Goal: Task Accomplishment & Management: Complete application form

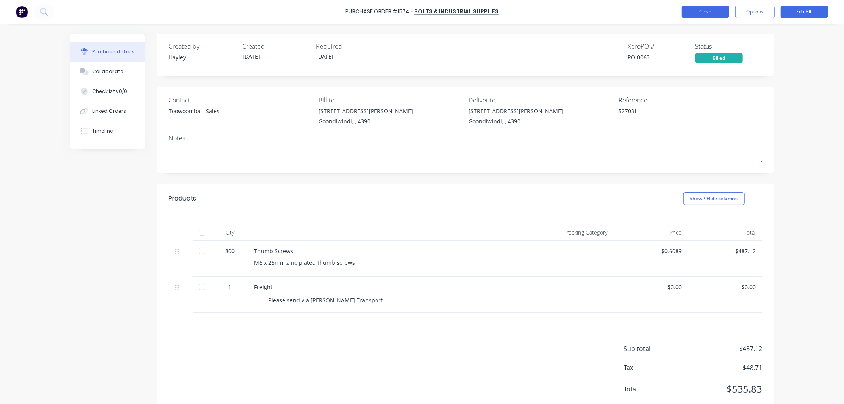
click at [697, 10] on button "Close" at bounding box center [705, 12] width 47 height 13
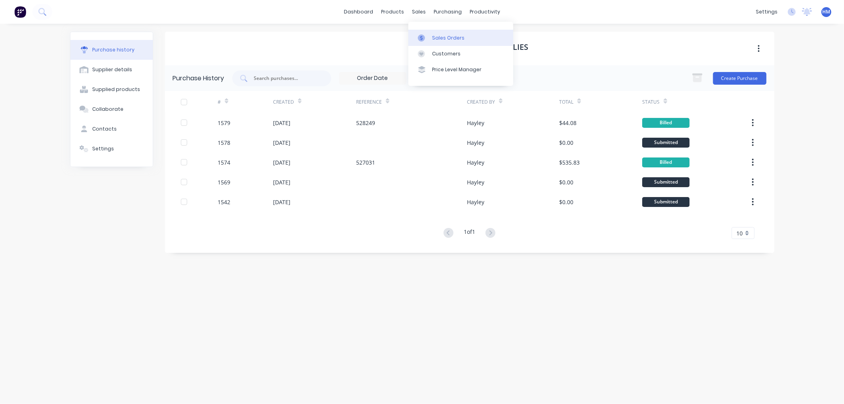
click at [445, 40] on div "Sales Orders" at bounding box center [448, 37] width 32 height 7
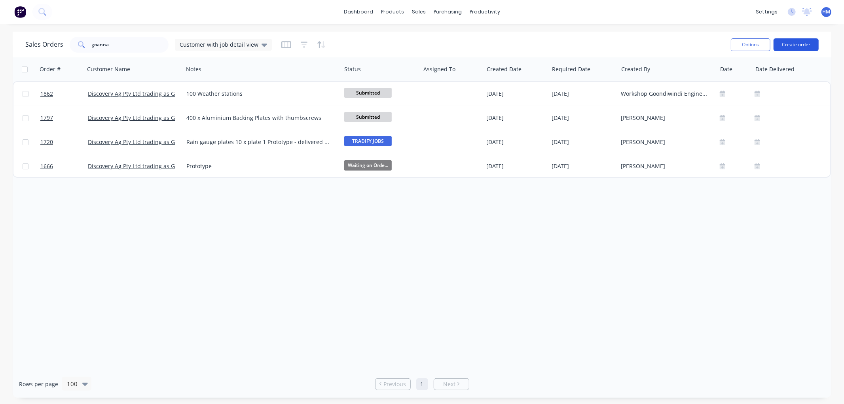
click at [794, 42] on button "Create order" at bounding box center [795, 44] width 45 height 13
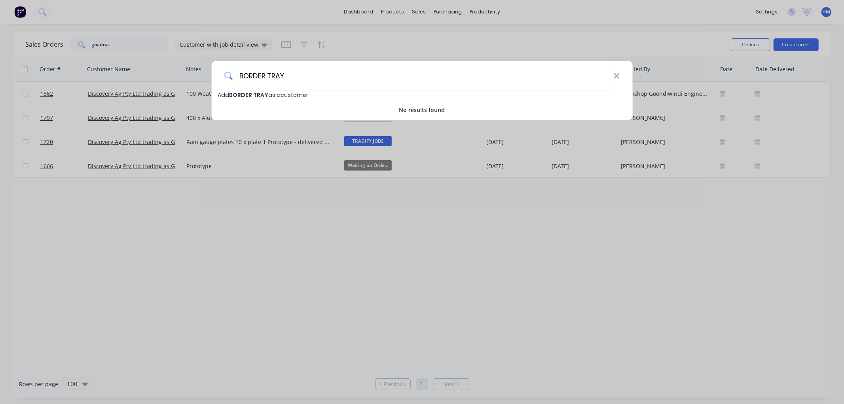
drag, startPoint x: 306, startPoint y: 74, endPoint x: 141, endPoint y: 74, distance: 164.6
click at [139, 75] on div "BORDER TRAY Add BORDER TRAY as a customer No results found" at bounding box center [422, 202] width 844 height 404
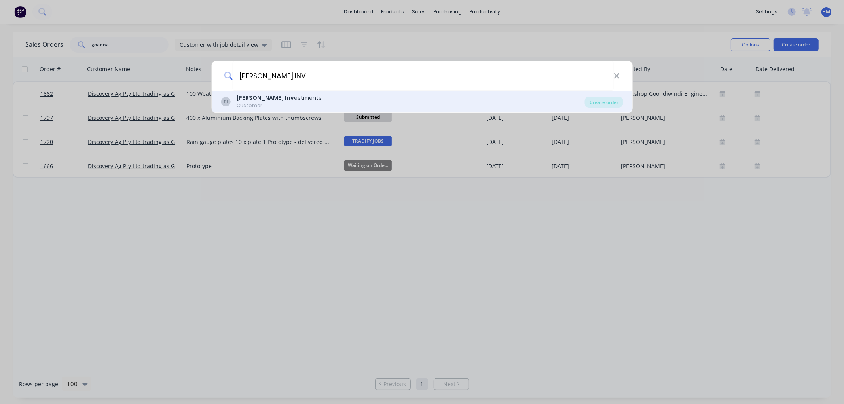
type input "[PERSON_NAME] INV"
click at [247, 101] on b "[PERSON_NAME] Inv" at bounding box center [265, 98] width 57 height 8
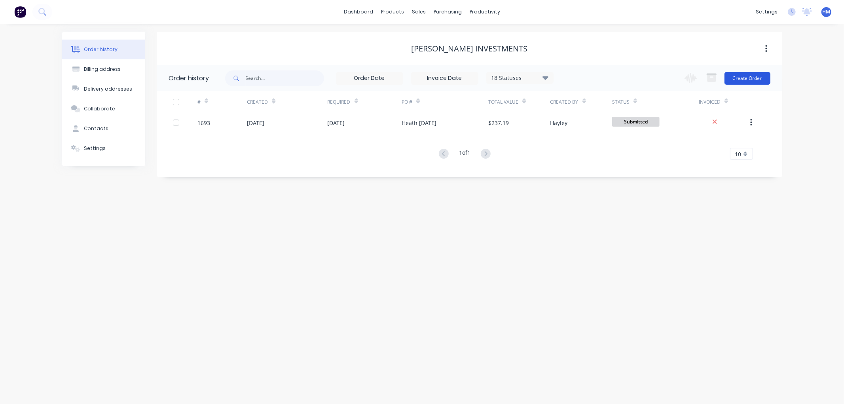
click at [742, 78] on button "Create Order" at bounding box center [747, 78] width 46 height 13
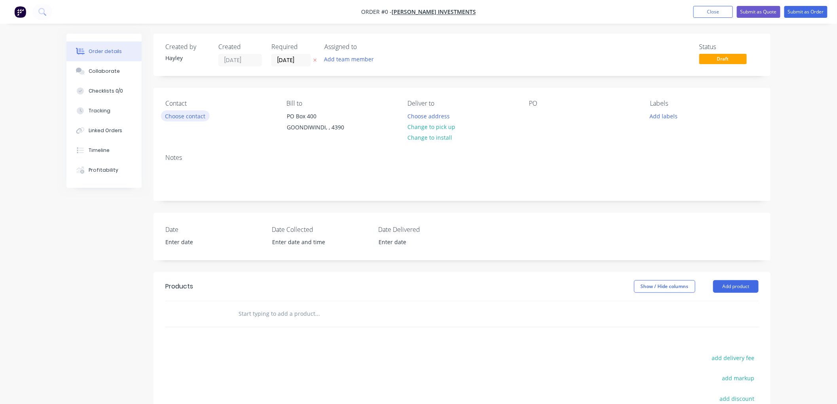
click at [171, 116] on button "Choose contact" at bounding box center [185, 115] width 49 height 11
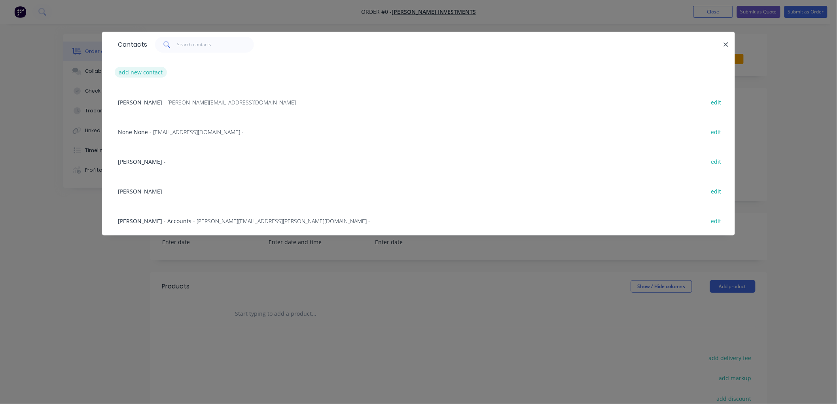
click at [141, 72] on button "add new contact" at bounding box center [141, 72] width 52 height 11
select select "AU"
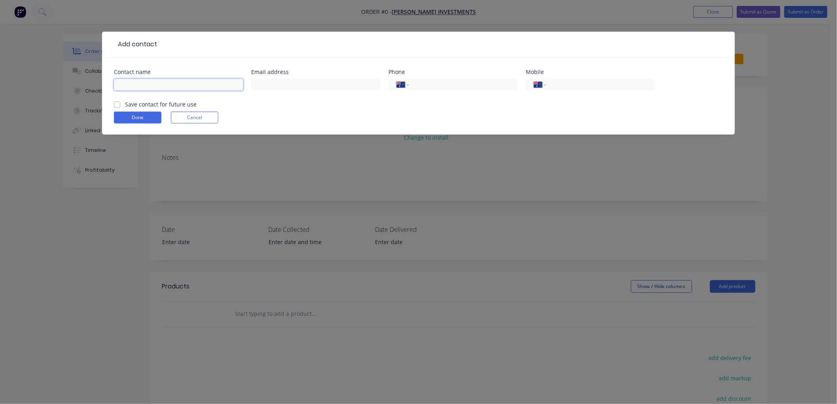
click at [149, 85] on input "text" at bounding box center [178, 85] width 129 height 12
type input "[PERSON_NAME]"
click at [125, 103] on label "Save contact for future use" at bounding box center [161, 104] width 72 height 8
click at [116, 103] on input "Save contact for future use" at bounding box center [117, 104] width 6 height 8
checkbox input "true"
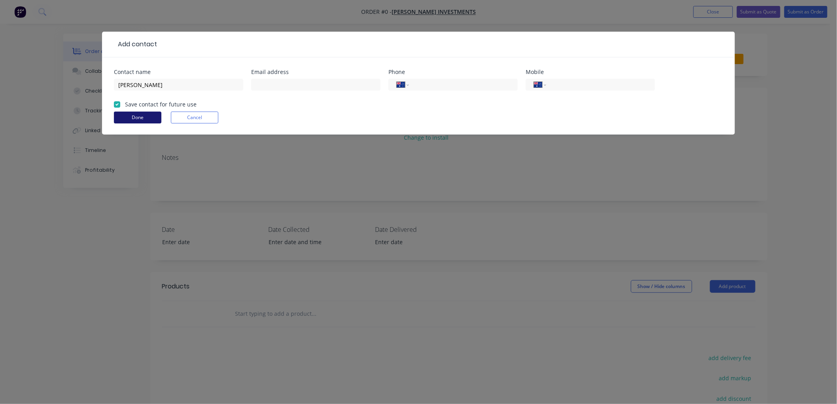
click at [147, 117] on button "Done" at bounding box center [137, 118] width 47 height 12
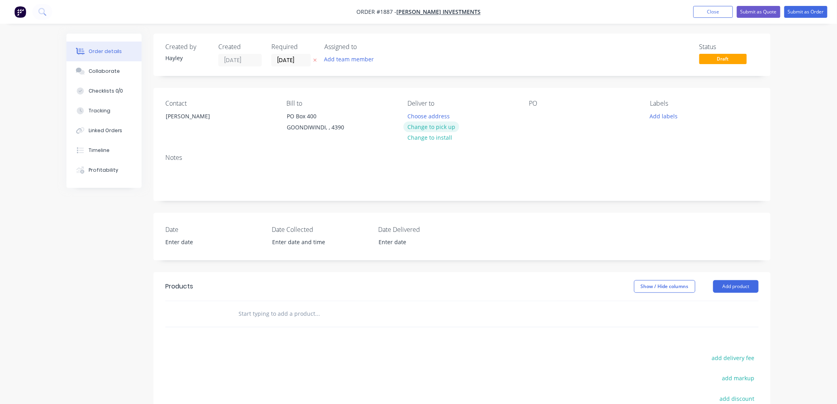
click at [438, 124] on button "Change to pick up" at bounding box center [431, 126] width 56 height 11
click at [270, 315] on input "text" at bounding box center [317, 314] width 158 height 16
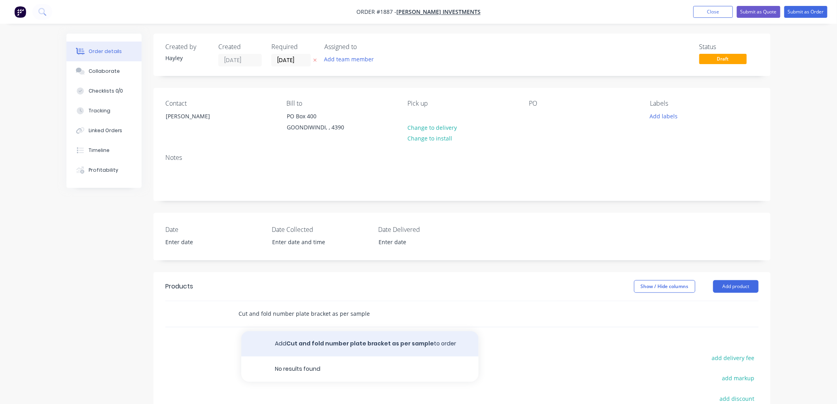
type input "Cut and fold number plate bracket as per sample"
click at [331, 343] on button "Add Cut and fold number plate bracket as per sample to order" at bounding box center [359, 343] width 237 height 25
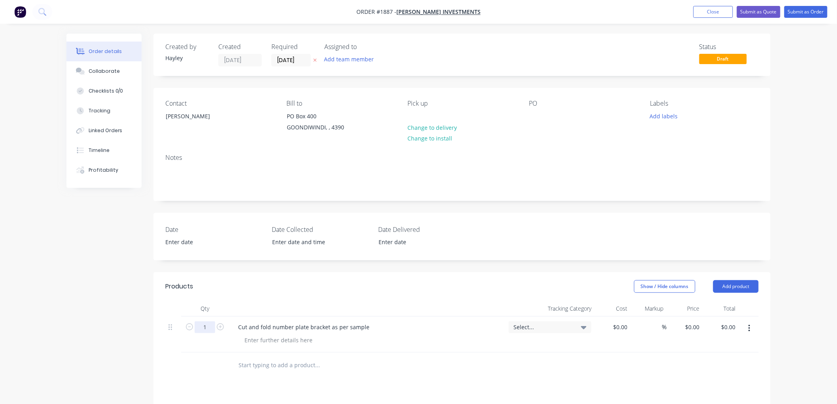
click at [206, 325] on input "1" at bounding box center [205, 327] width 21 height 12
type input "54"
click at [627, 328] on input at bounding box center [621, 326] width 18 height 11
type input "$15.90"
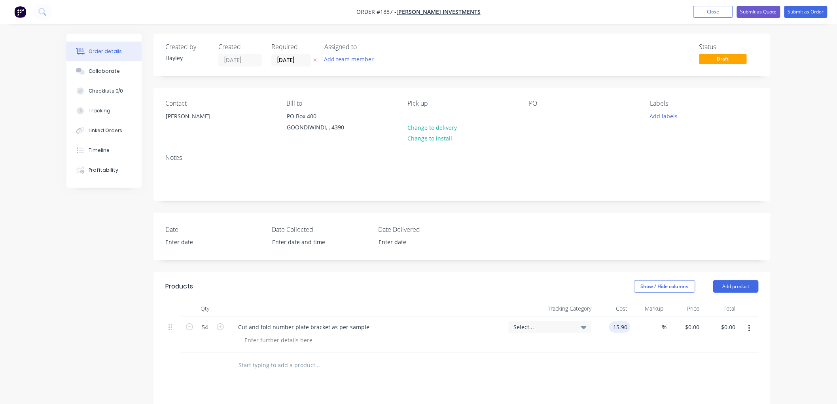
type input "$858.60"
type input "50"
type input "23.85"
type input "$1,287.90"
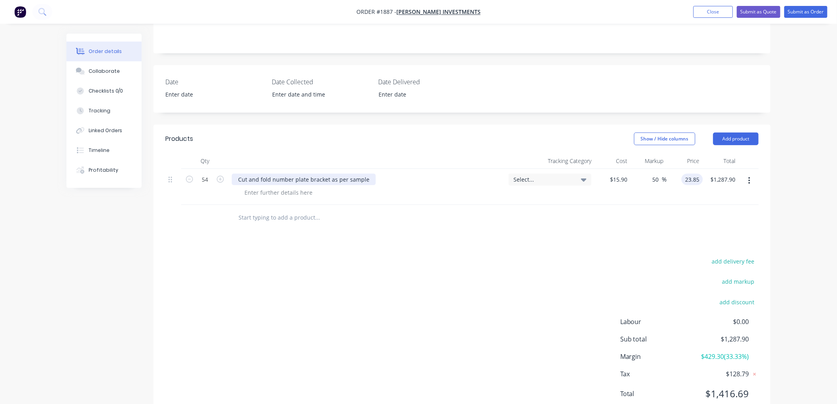
scroll to position [176, 0]
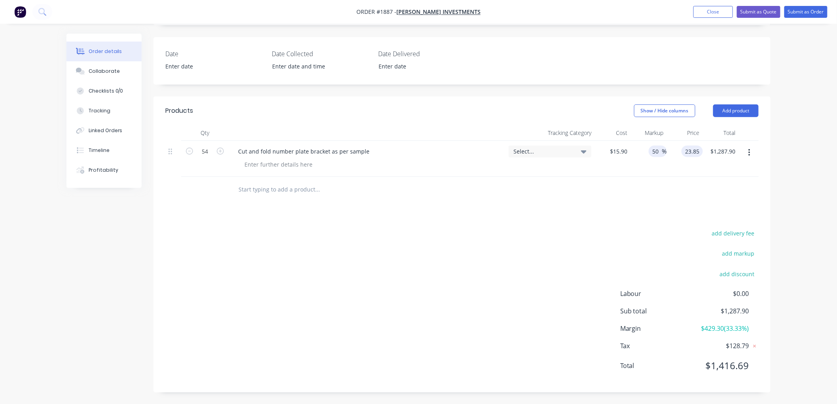
type input "$23.85"
click at [651, 149] on div "50 50 %" at bounding box center [658, 151] width 18 height 11
drag, startPoint x: 642, startPoint y: 149, endPoint x: 634, endPoint y: 149, distance: 7.5
click at [634, 149] on div "50 50 %" at bounding box center [649, 159] width 36 height 36
type input "75"
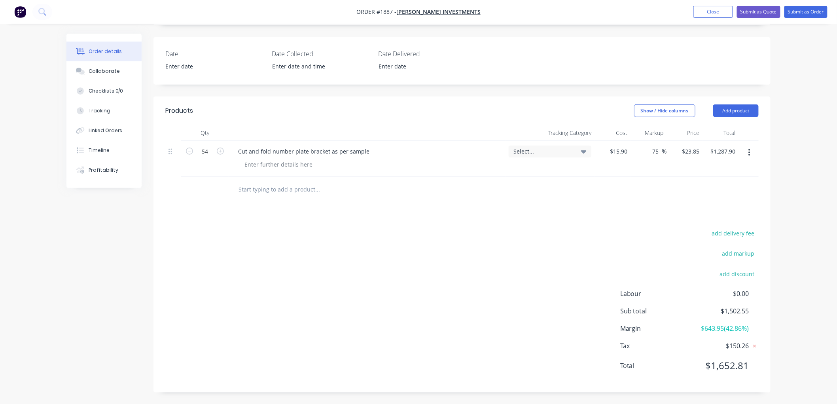
type input "$27.825"
type input "$1,502.55"
click at [585, 206] on div "Products Show / Hide columns Add product Qty Tracking Category Cost Markup Pric…" at bounding box center [461, 245] width 617 height 296
click at [656, 148] on input "75" at bounding box center [657, 151] width 10 height 11
drag, startPoint x: 662, startPoint y: 148, endPoint x: 638, endPoint y: 148, distance: 24.5
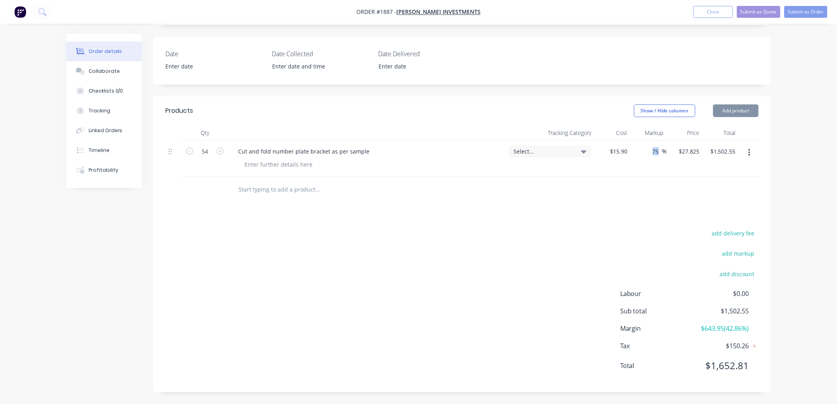
click at [638, 148] on div "75 75 %" at bounding box center [649, 159] width 36 height 36
click at [659, 155] on input "75" at bounding box center [657, 151] width 10 height 11
type input "7"
type input "65"
type input "$26.235"
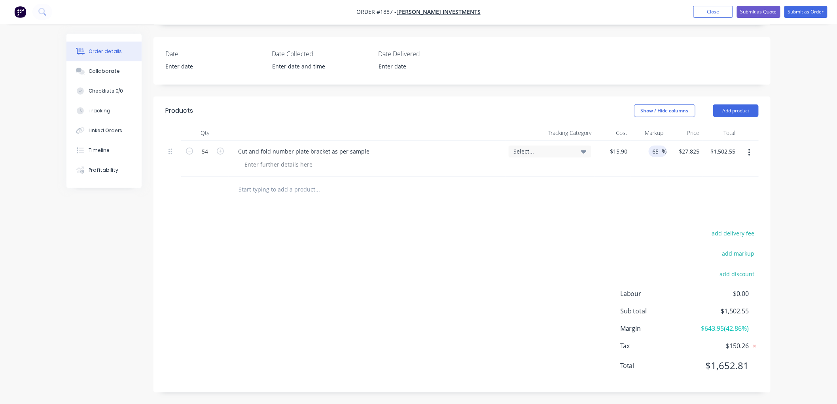
type input "$1,416.69"
click at [640, 194] on div at bounding box center [461, 190] width 593 height 26
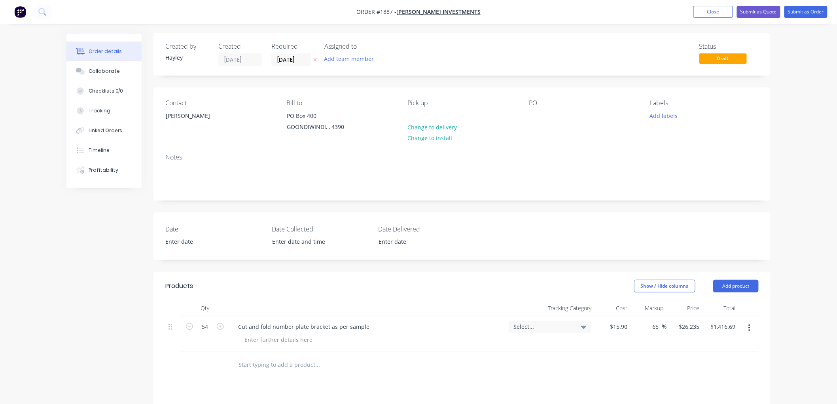
scroll to position [0, 0]
click at [269, 330] on div "Cut and fold number plate bracket as per sample" at bounding box center [304, 326] width 144 height 11
click at [367, 328] on div "Cut and fold number plate bracket as per sample" at bounding box center [304, 326] width 144 height 11
click at [327, 326] on div "Cut and fold number plate bracket as per sample" at bounding box center [304, 326] width 144 height 11
click at [400, 372] on div at bounding box center [350, 365] width 237 height 16
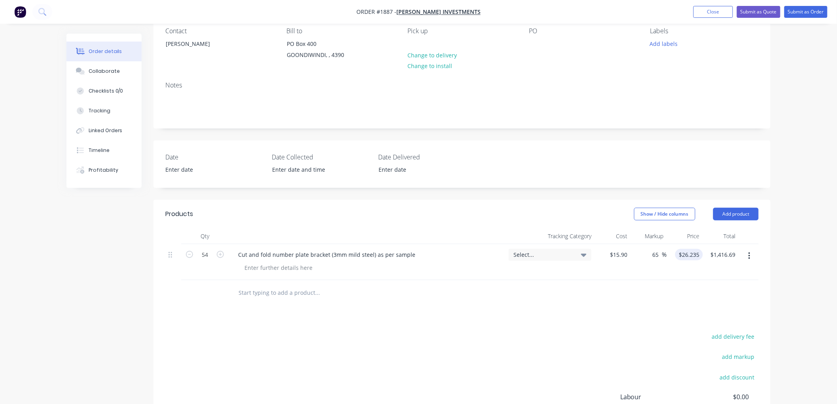
scroll to position [88, 0]
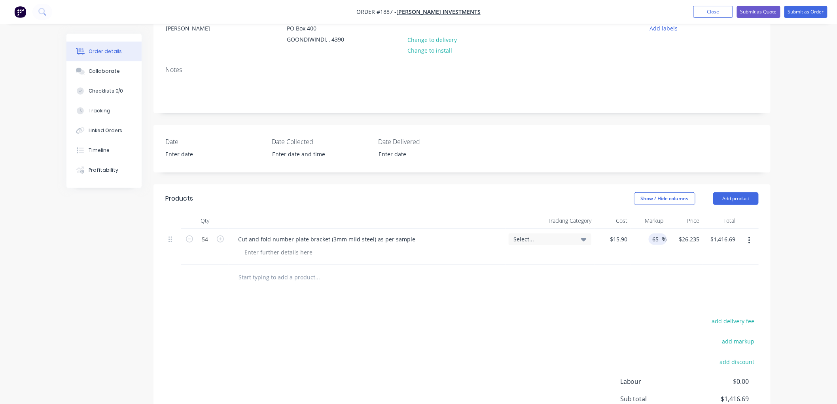
click at [657, 238] on input "65" at bounding box center [657, 238] width 10 height 11
drag, startPoint x: 659, startPoint y: 238, endPoint x: 633, endPoint y: 238, distance: 26.1
click at [633, 238] on div "65 65 %" at bounding box center [649, 247] width 36 height 36
type input "50"
type input "$23.85"
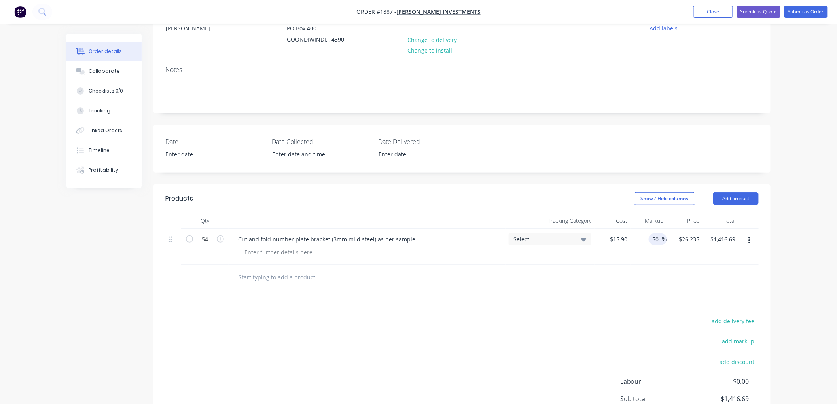
type input "$1,287.90"
click at [600, 288] on div at bounding box center [461, 278] width 593 height 26
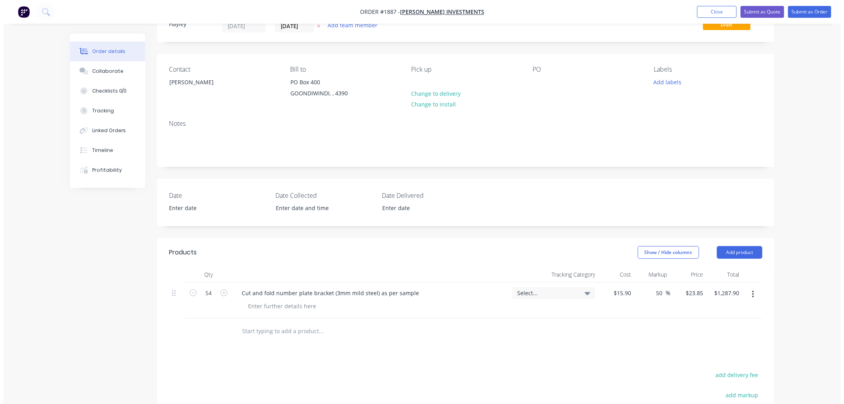
scroll to position [0, 0]
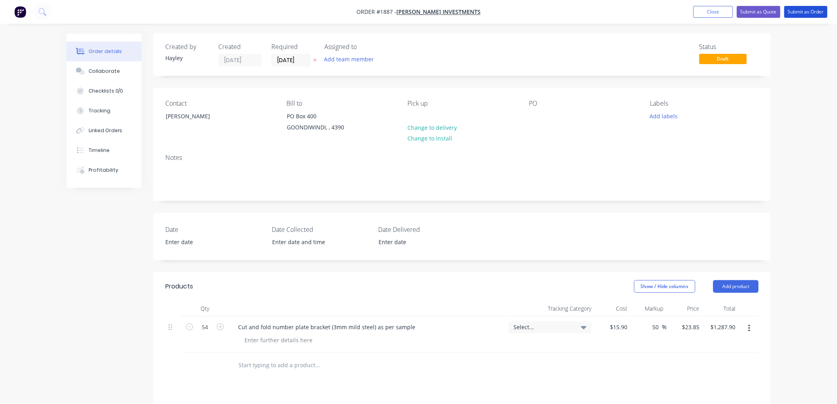
drag, startPoint x: 795, startPoint y: 14, endPoint x: 633, endPoint y: 93, distance: 180.4
click at [632, 102] on div "Order #1887 - [PERSON_NAME] Investments Add product Close Submit as Quote Submi…" at bounding box center [418, 290] width 837 height 580
click at [751, 16] on button "Submit as Quote" at bounding box center [759, 12] width 44 height 12
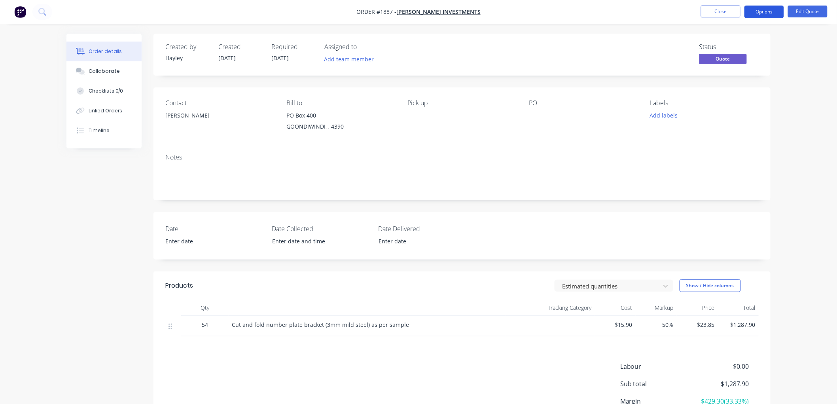
click at [761, 10] on button "Options" at bounding box center [764, 12] width 40 height 13
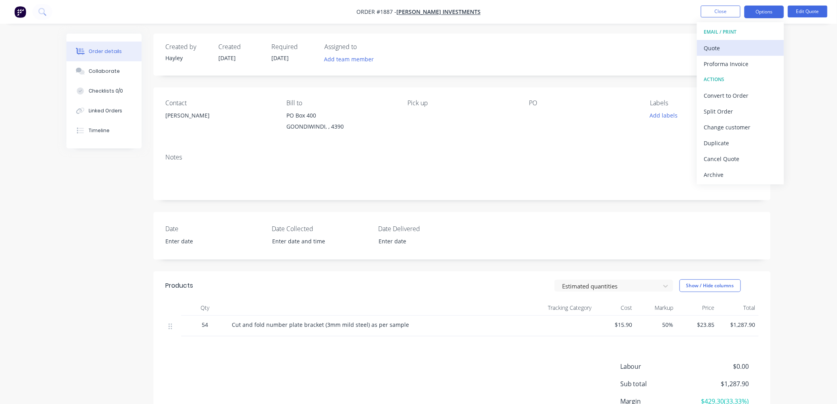
click at [726, 46] on div "Quote" at bounding box center [740, 47] width 73 height 11
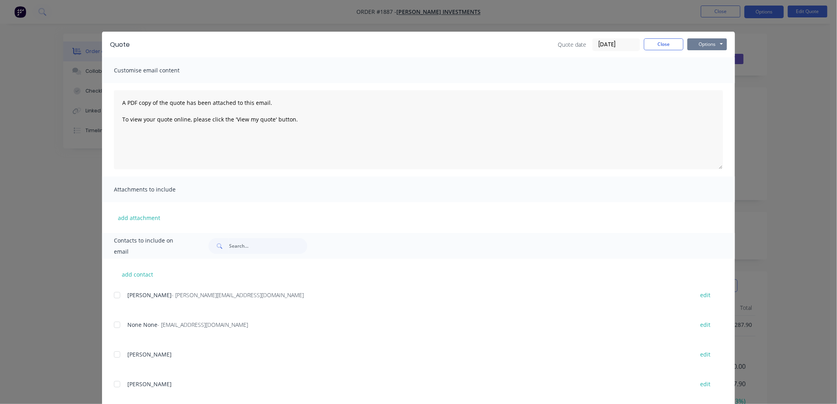
click at [704, 42] on button "Options" at bounding box center [707, 44] width 40 height 12
click at [712, 69] on button "Print" at bounding box center [712, 71] width 51 height 13
click at [652, 43] on button "Close" at bounding box center [664, 44] width 40 height 12
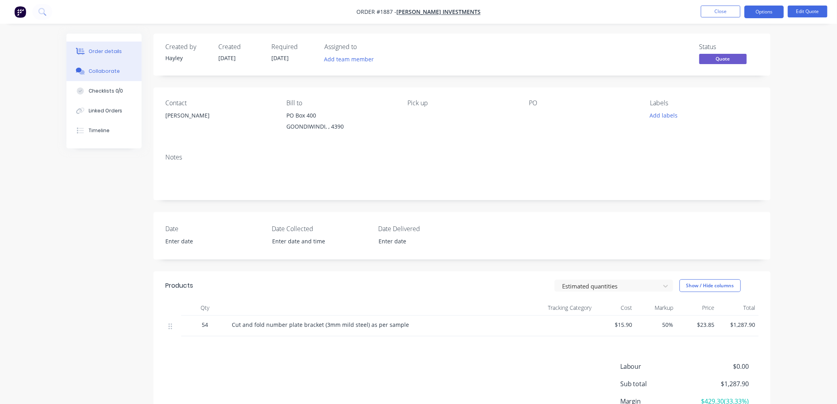
click at [104, 71] on div "Collaborate" at bounding box center [104, 71] width 31 height 7
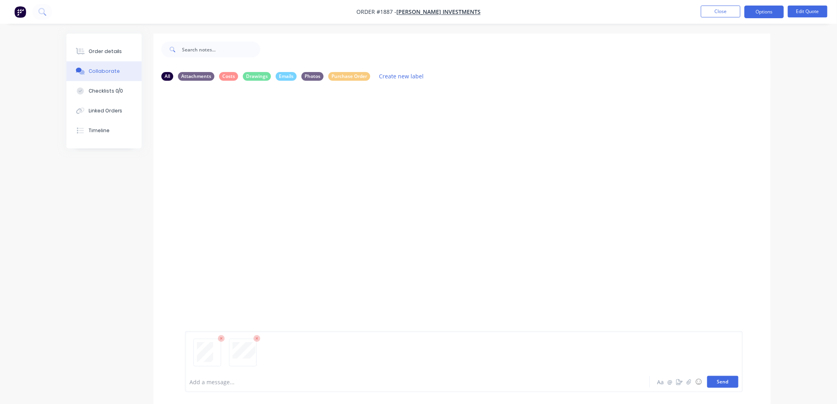
click at [722, 384] on button "Send" at bounding box center [722, 382] width 31 height 12
click at [724, 11] on button "Close" at bounding box center [721, 12] width 40 height 12
